Goal: Find contact information: Find contact information

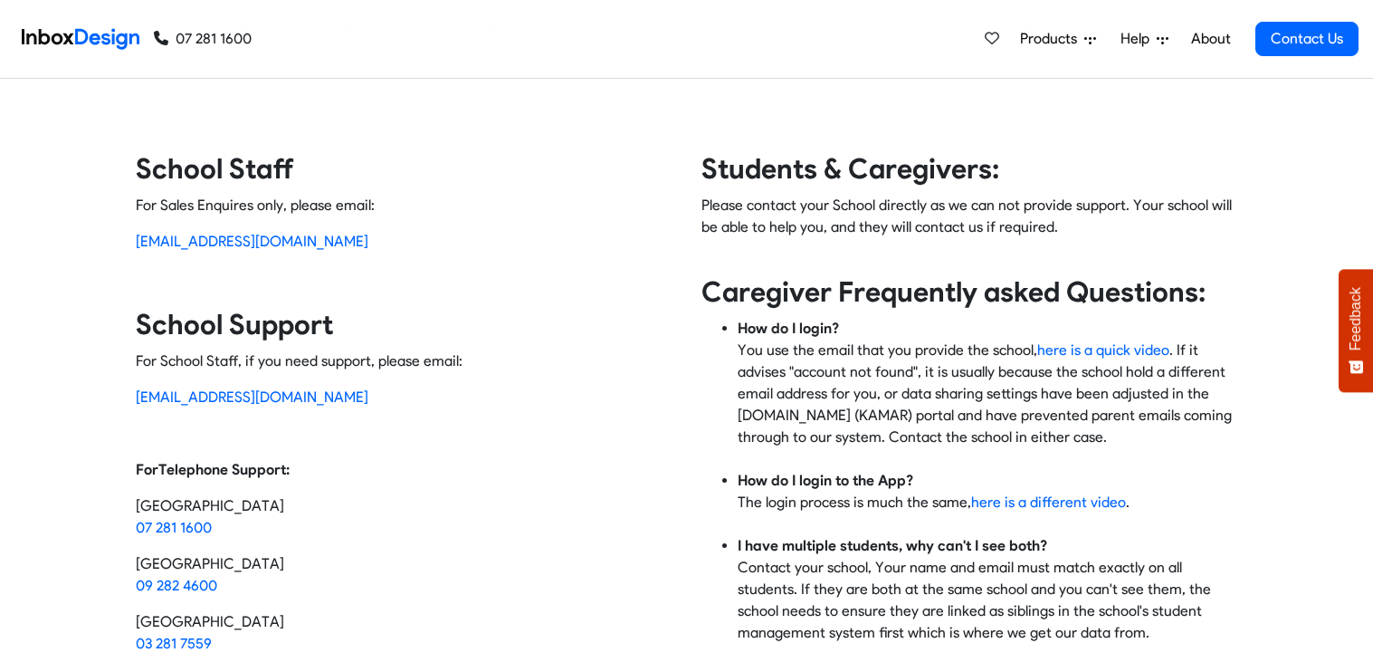
click at [918, 190] on div "Students & Caregivers: Please contact your School directly as we can not provid…" at bounding box center [962, 493] width 551 height 684
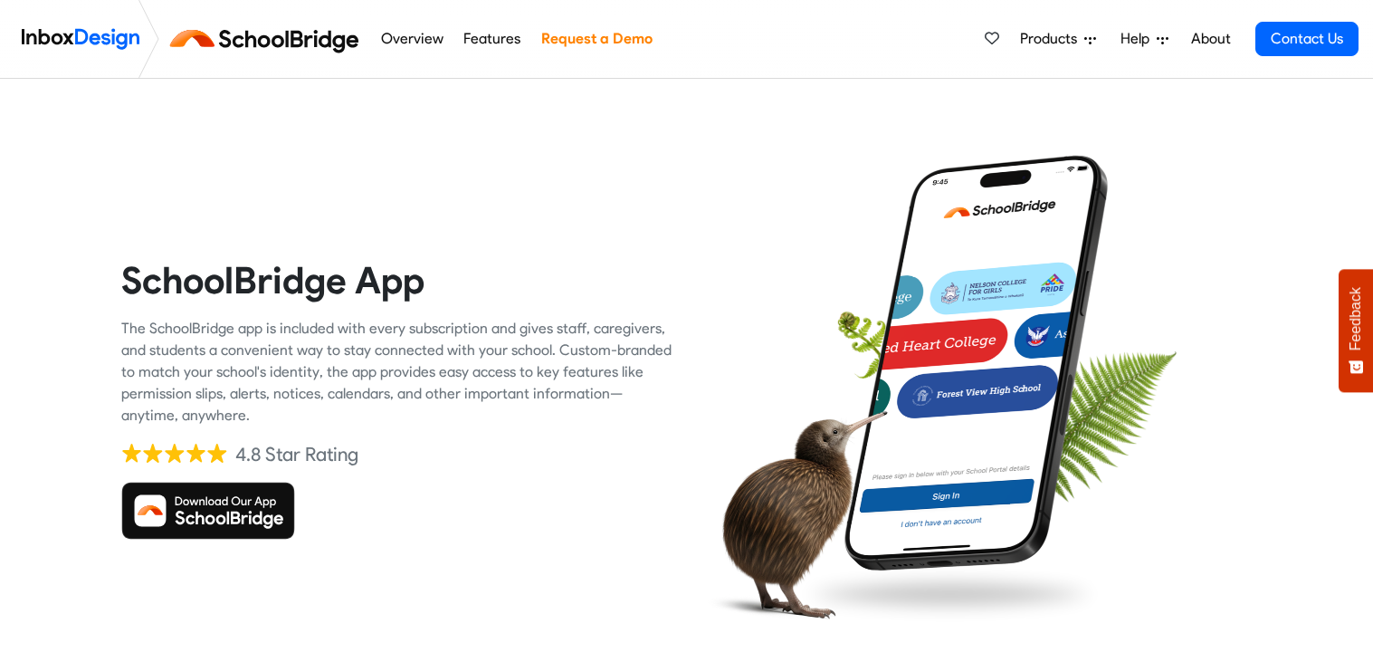
click at [1069, 41] on span "Products" at bounding box center [1052, 39] width 64 height 22
